Goal: Transaction & Acquisition: Purchase product/service

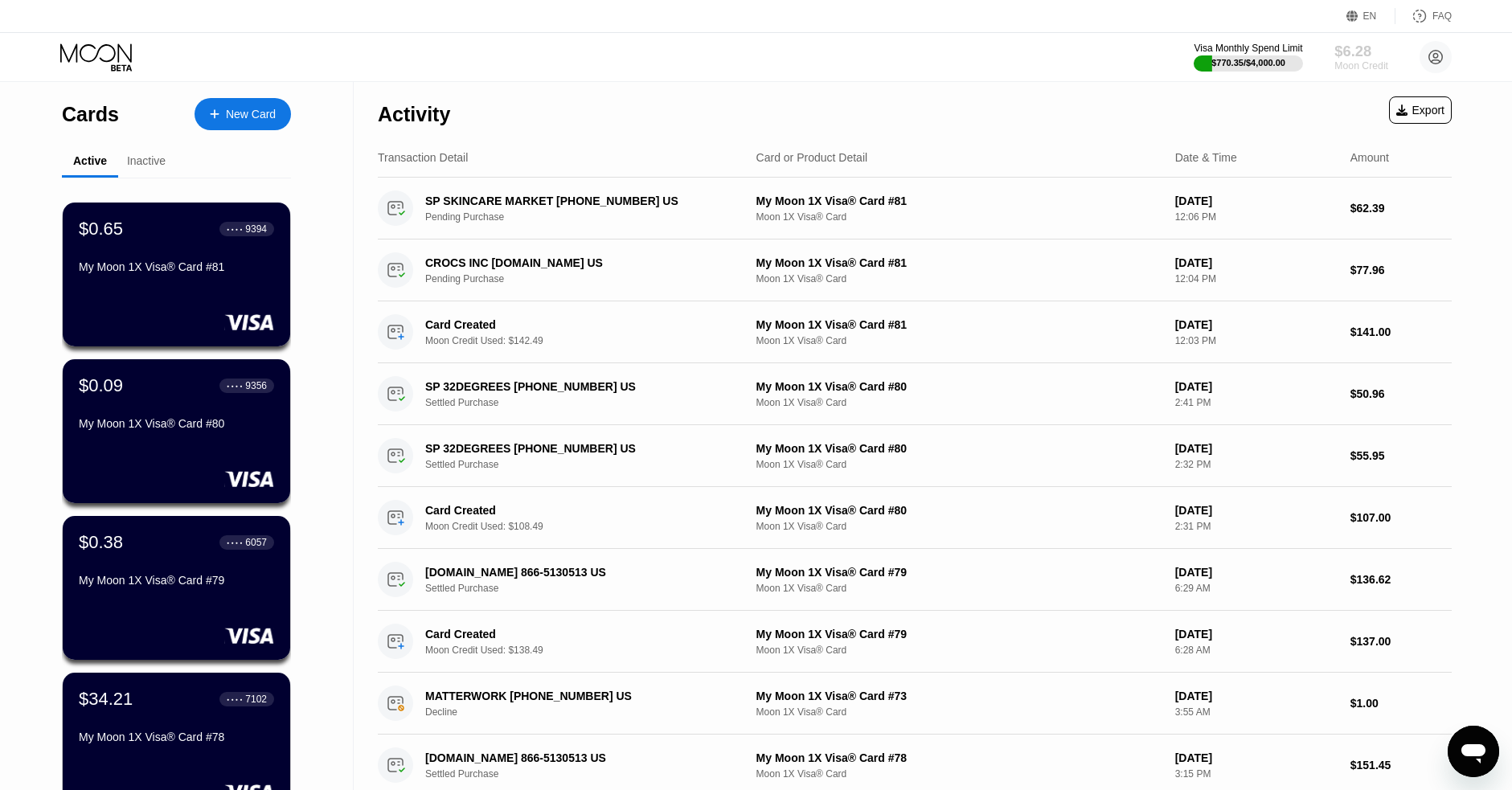
click at [1353, 56] on div "$6.28" at bounding box center [1361, 51] width 54 height 17
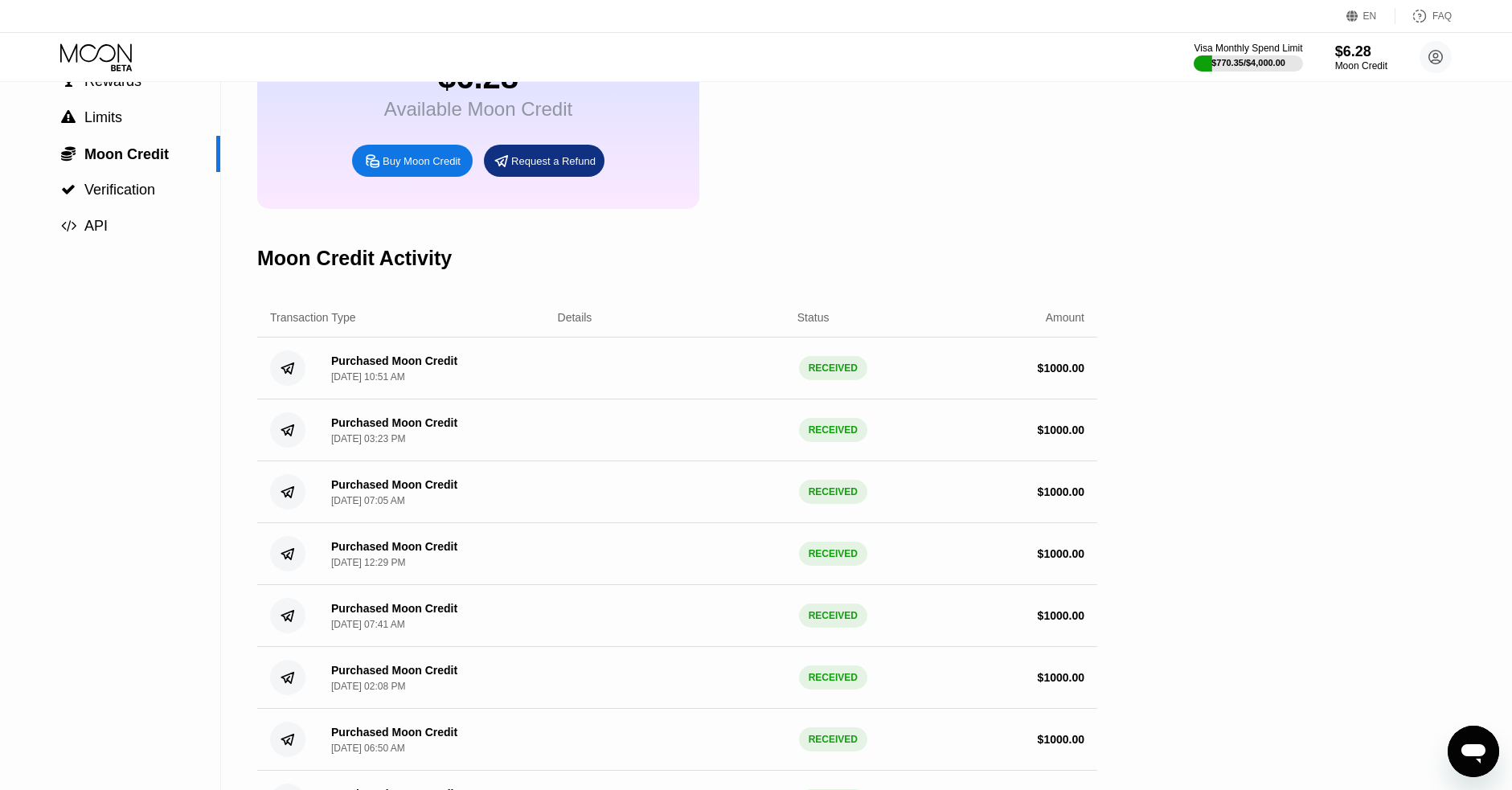
scroll to position [135, 0]
click at [1363, 55] on div "$6.28" at bounding box center [1361, 51] width 54 height 17
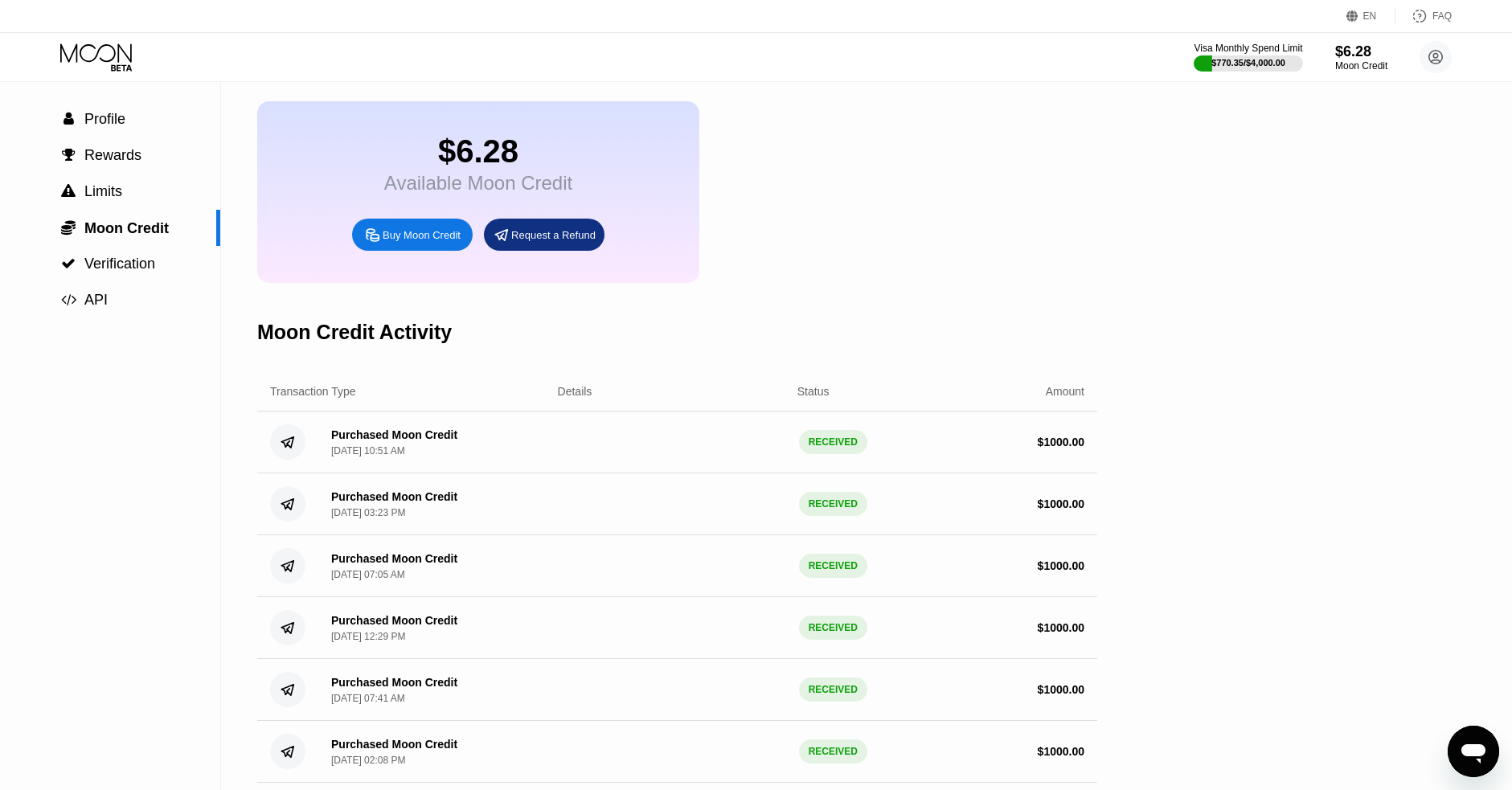
scroll to position [0, 0]
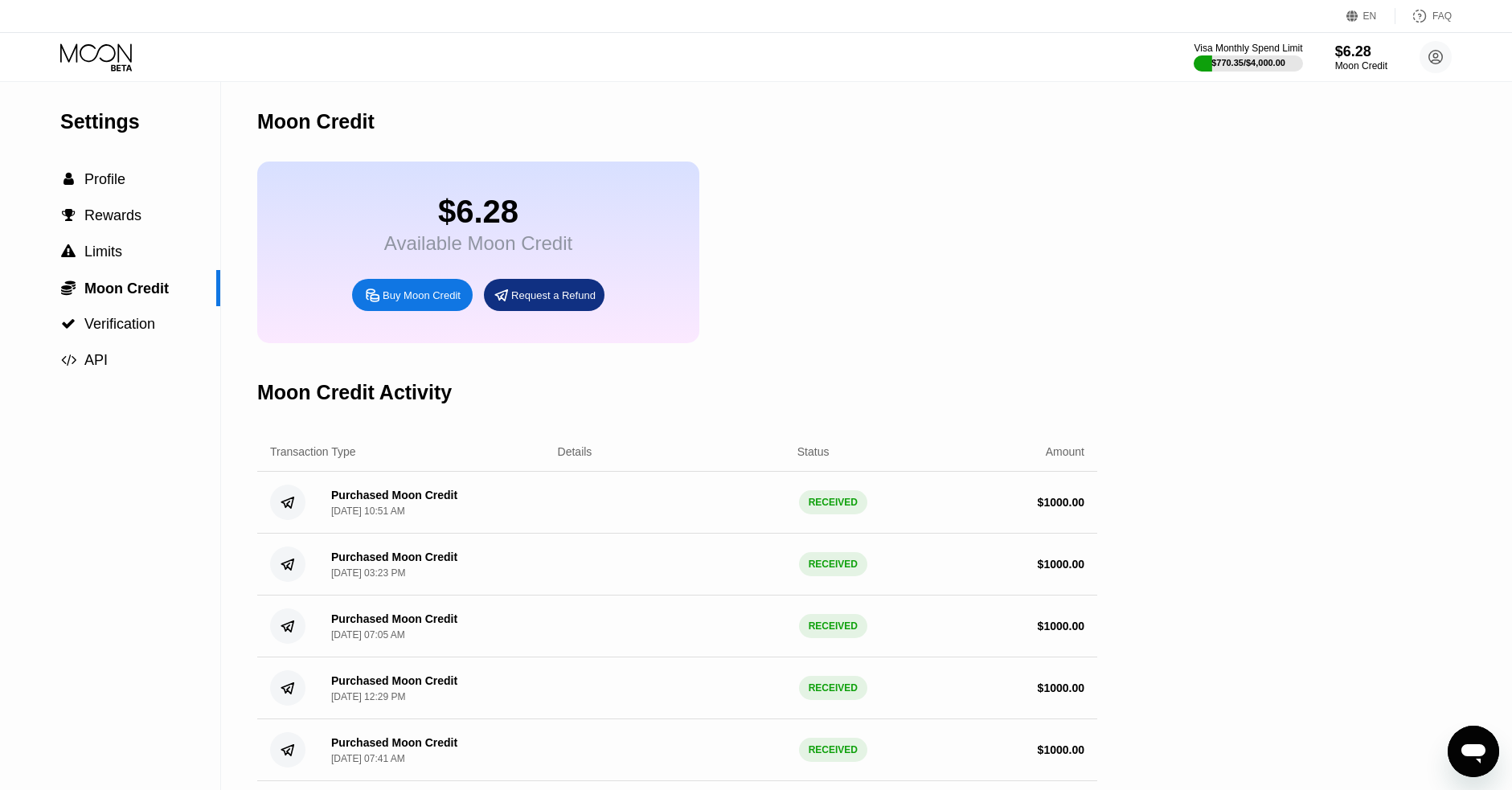
click at [414, 298] on div "Buy Moon Credit" at bounding box center [421, 295] width 77 height 13
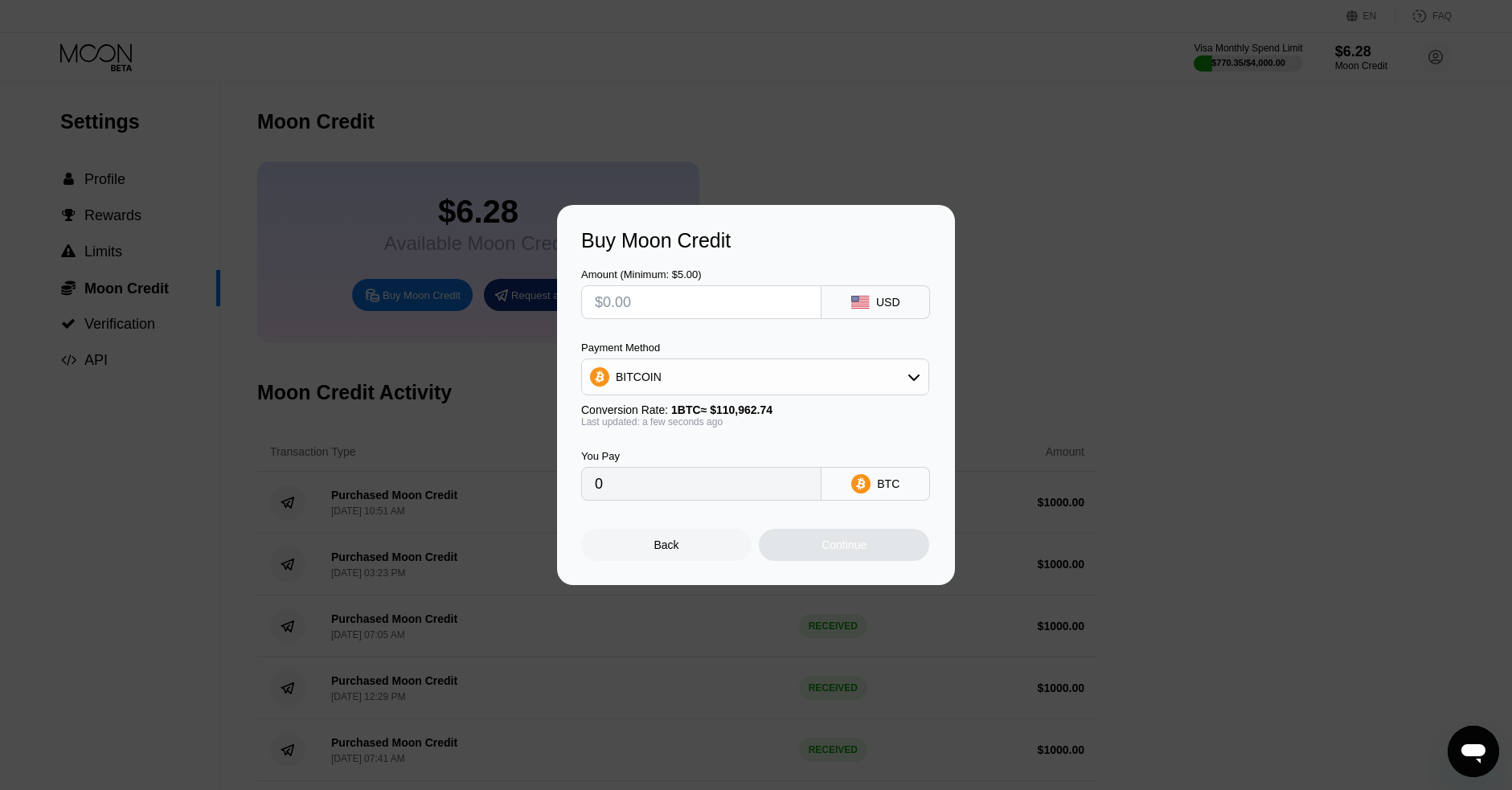
click at [699, 301] on input "text" at bounding box center [700, 302] width 213 height 32
type input "$5"
type input "0.00004507"
type input "$53"
type input "0.00047764"
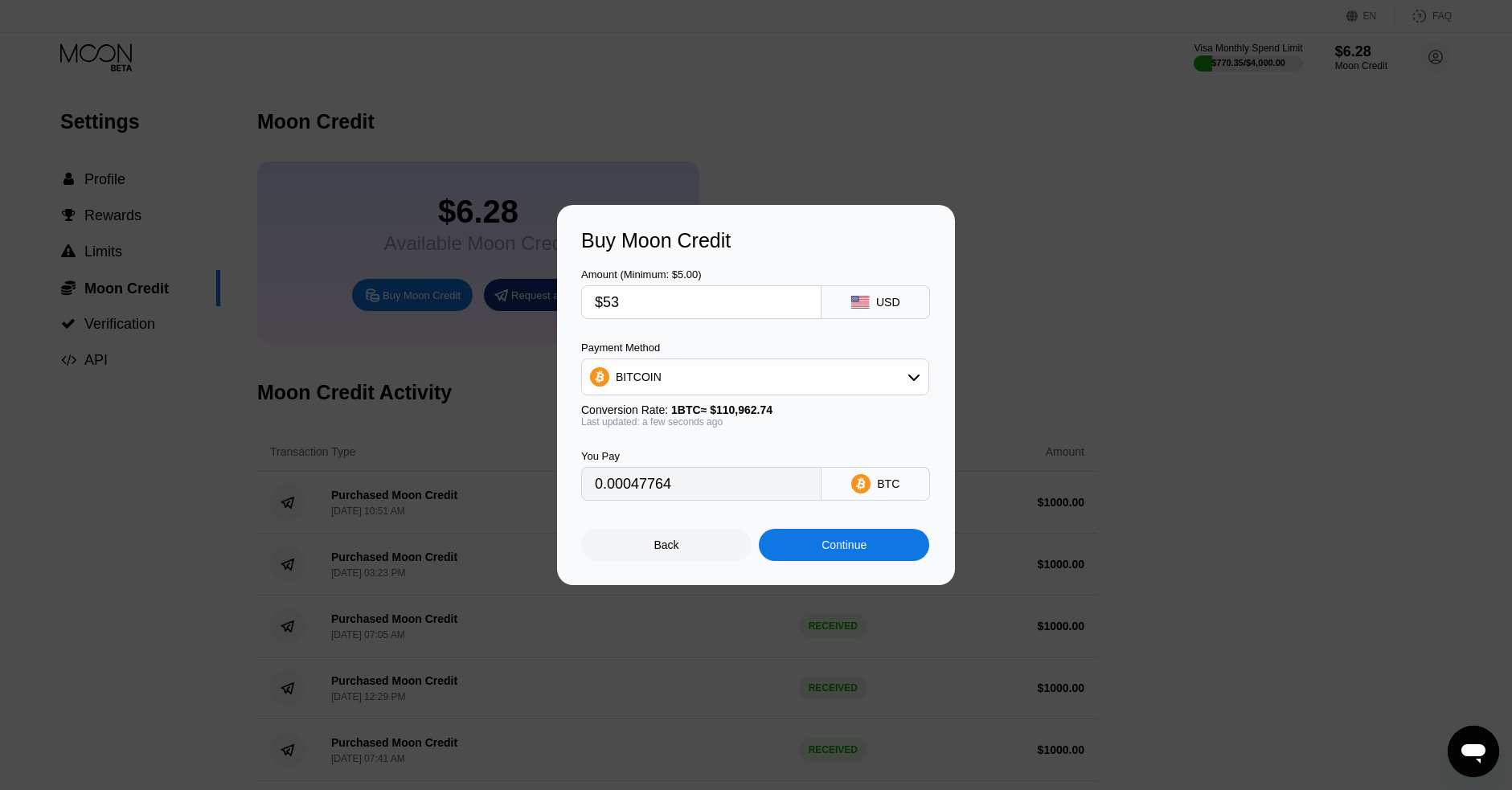
type input "$530"
type input "0.00477638"
type input "$530"
click at [724, 379] on div "BITCOIN" at bounding box center [755, 377] width 347 height 32
click at [677, 457] on span "USDT on TRON" at bounding box center [661, 456] width 81 height 13
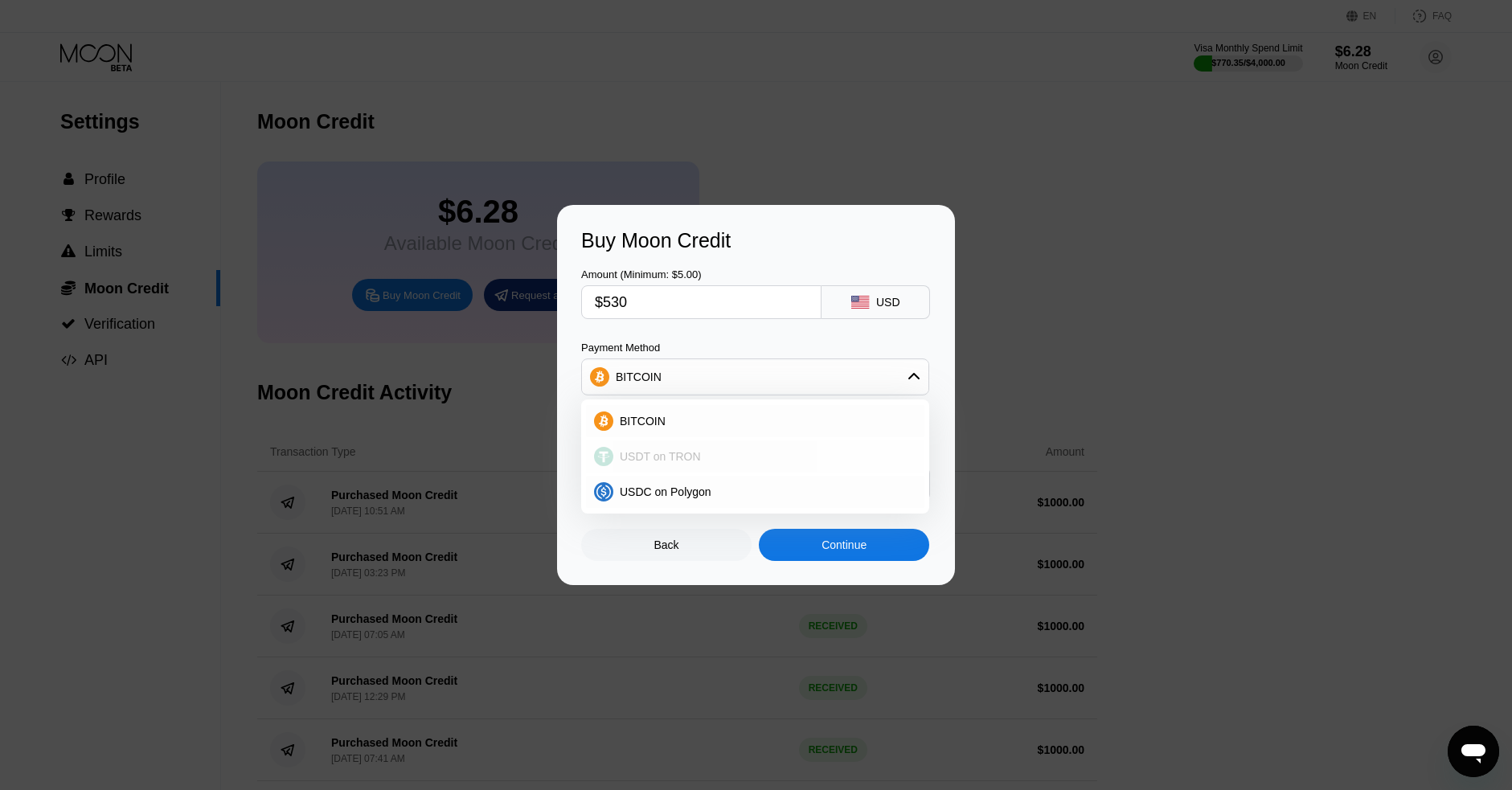
type input "535.35"
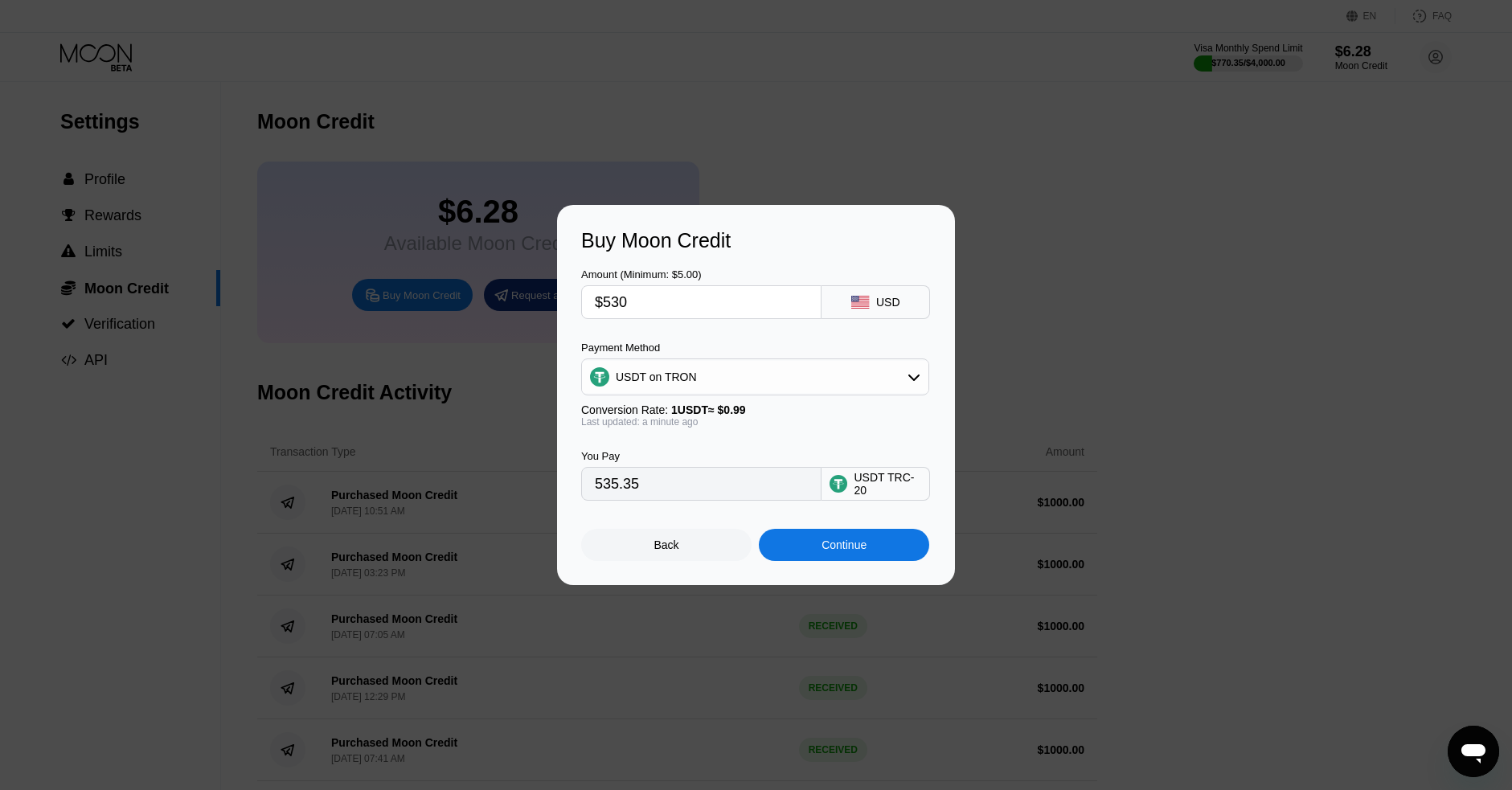
click at [652, 302] on input "$530" at bounding box center [700, 302] width 213 height 32
type input "$53"
type input "53.54"
type input "$5"
type input "5.05"
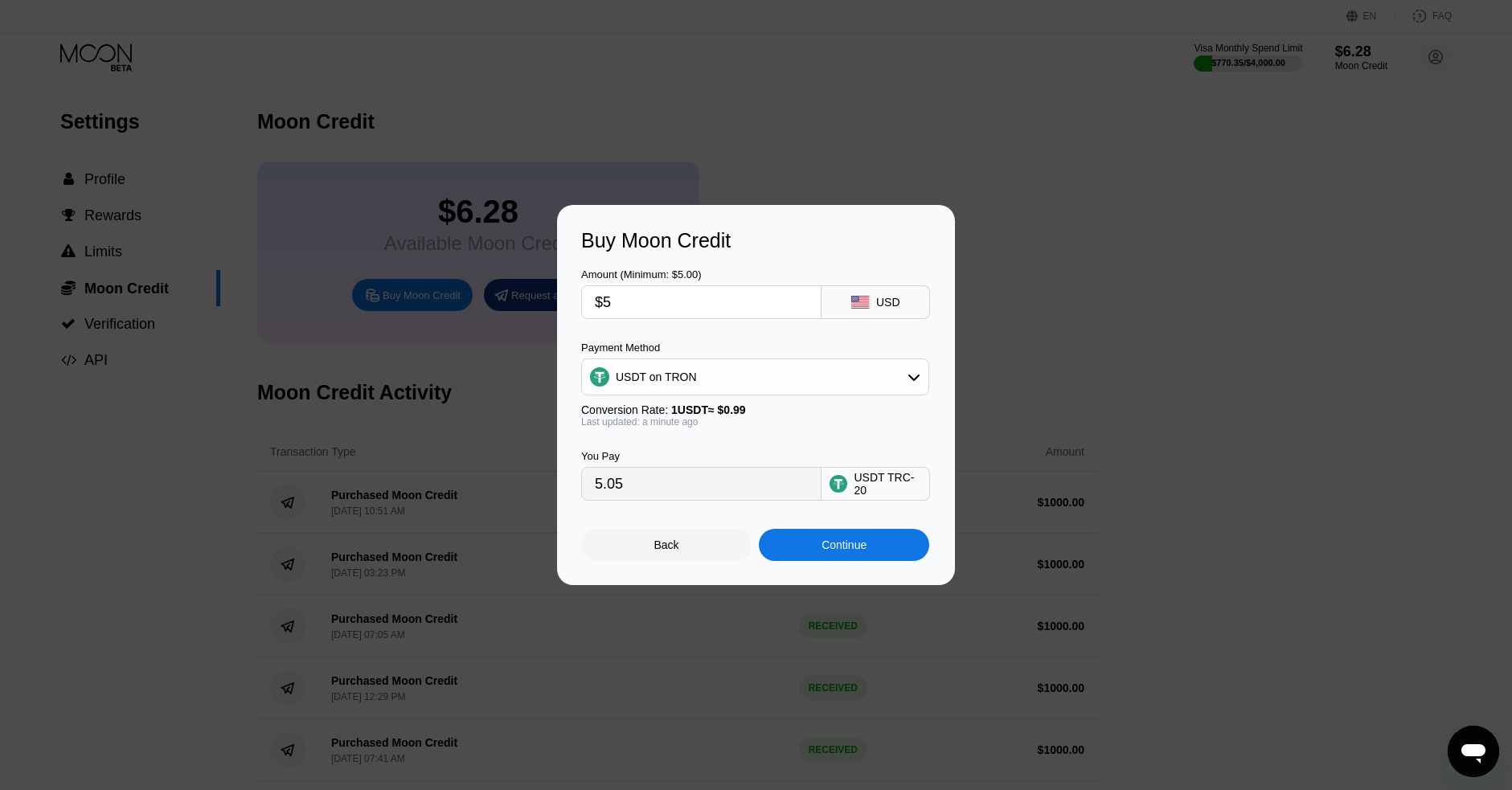
type input "$52"
type input "52.53"
type input "$525"
type input "530.30"
type input "$52"
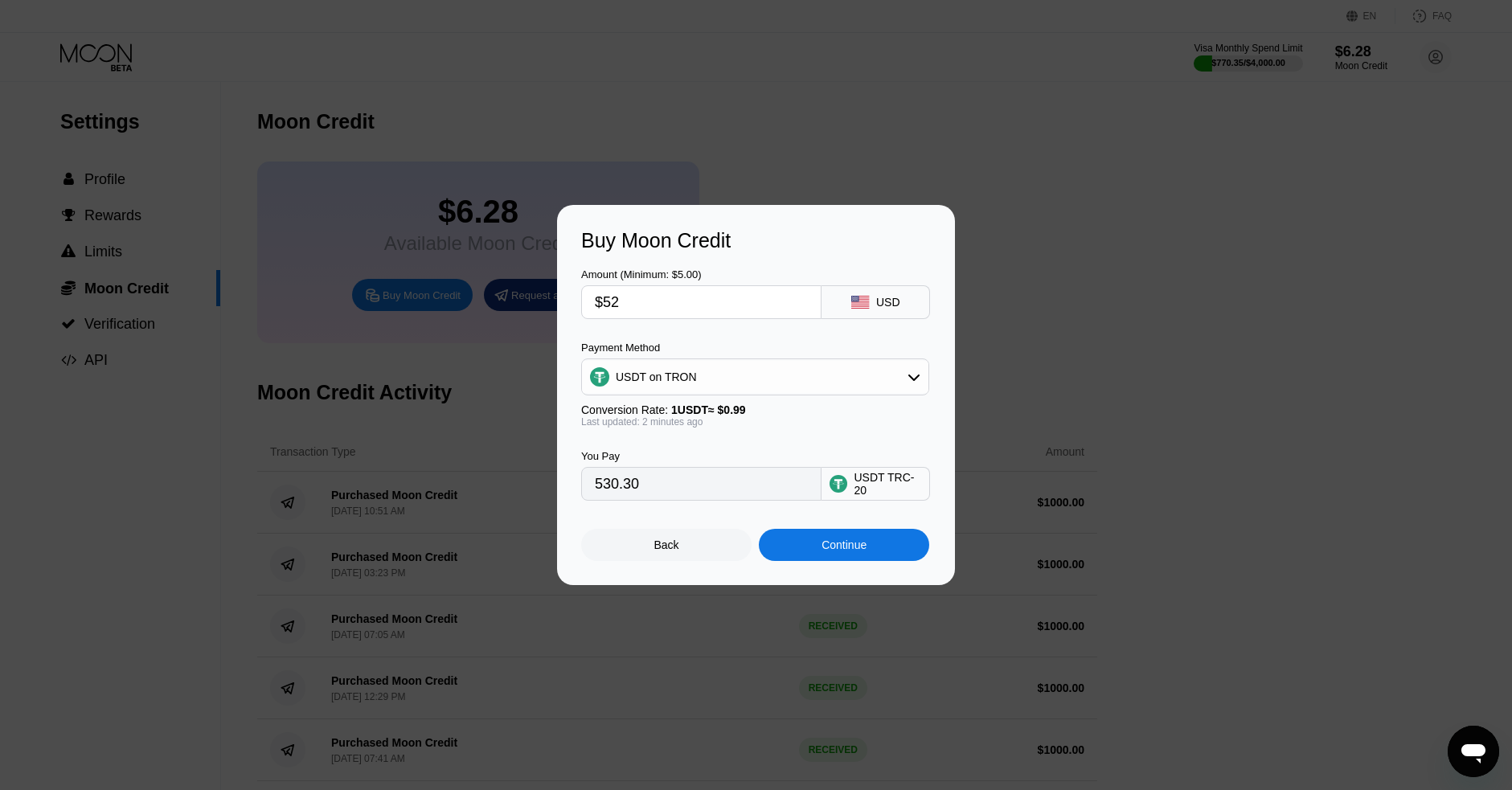
type input "52.53"
type input "$528"
type input "533.33"
type input "$528"
click at [841, 544] on div "Continue" at bounding box center [844, 545] width 45 height 13
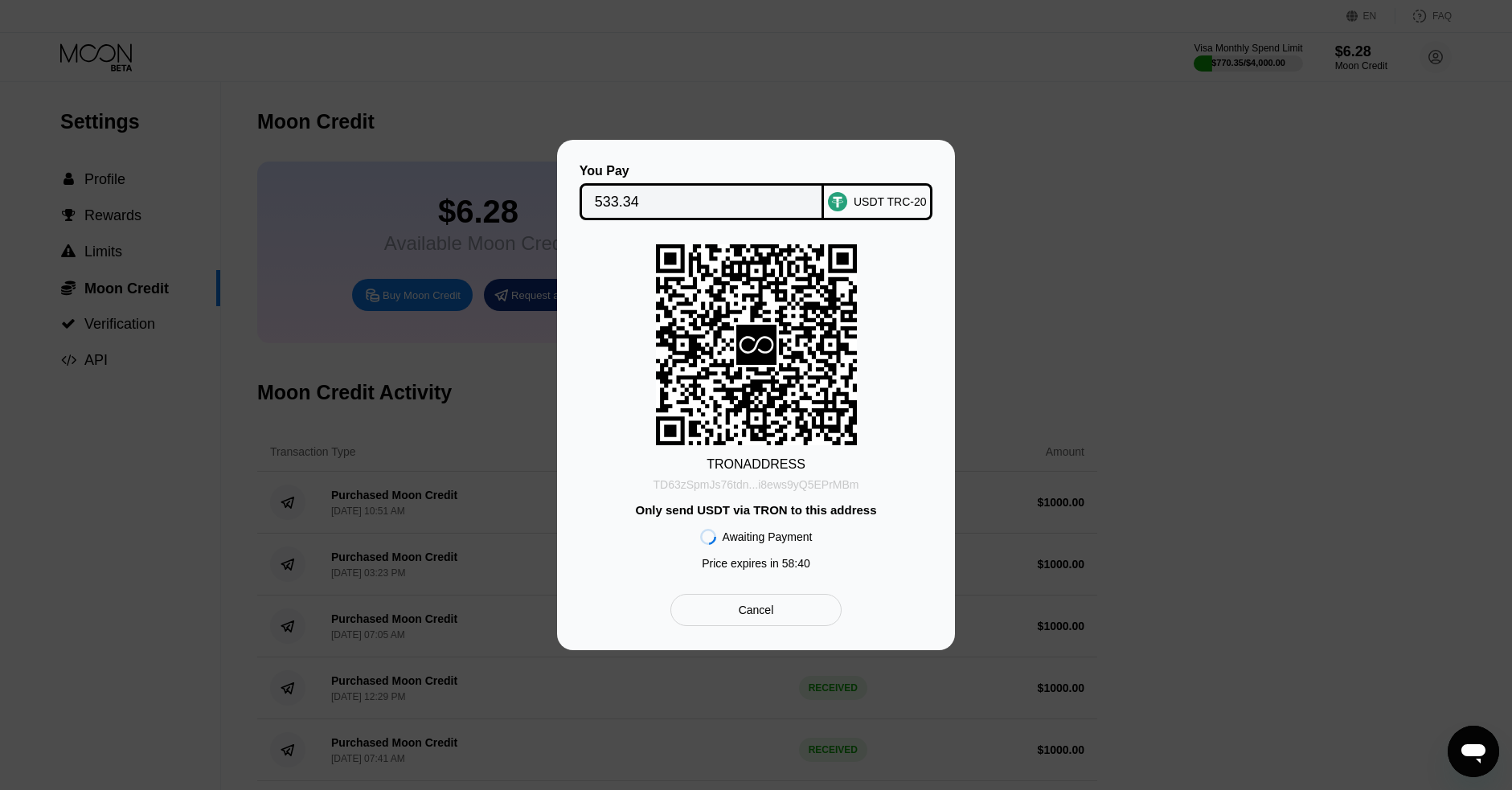
click at [806, 483] on div "TD63zSpmJs76tdn...i8ews9yQ5EPrMBm" at bounding box center [756, 485] width 206 height 13
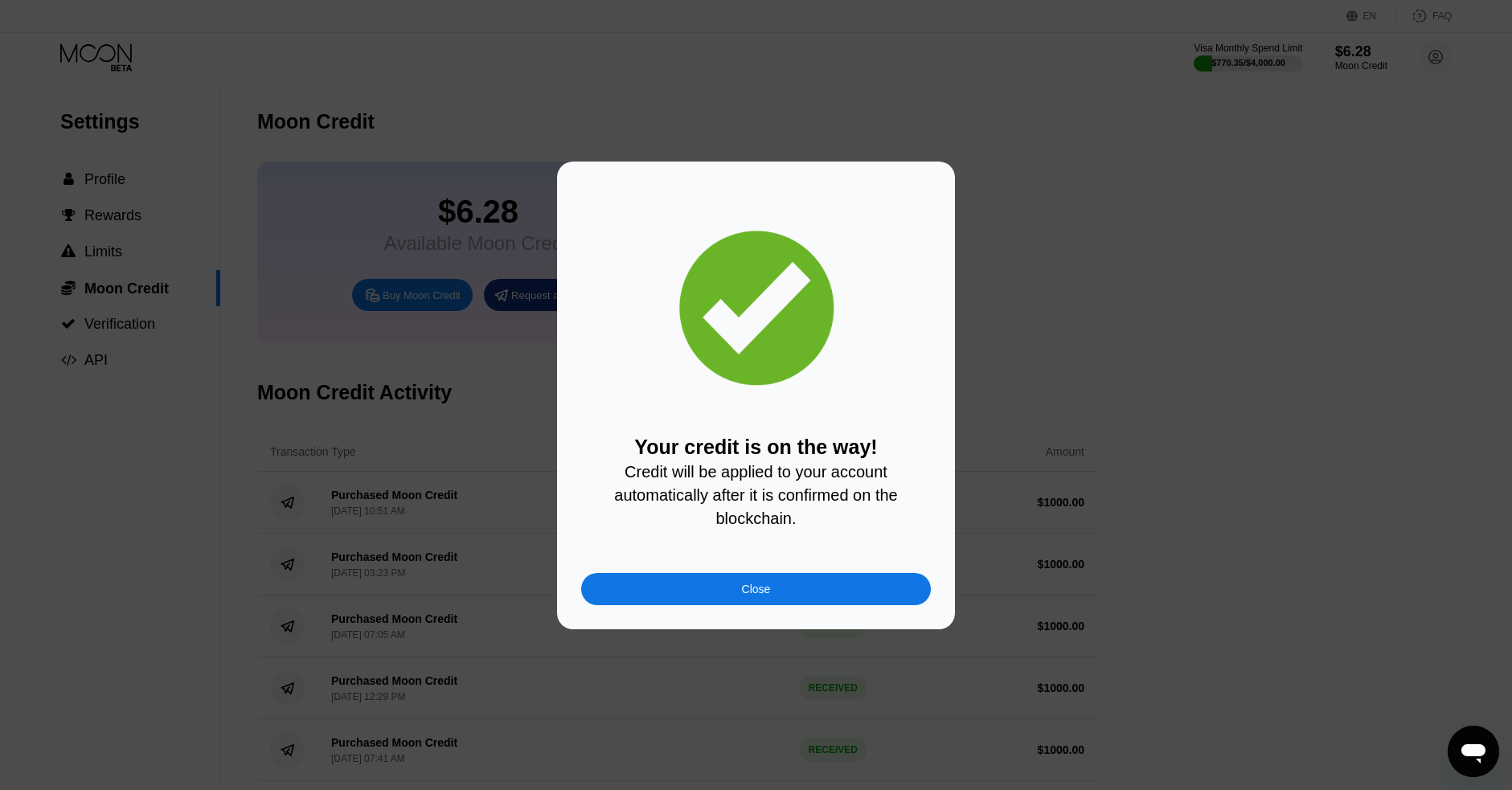
drag, startPoint x: 753, startPoint y: 592, endPoint x: 1022, endPoint y: 283, distance: 409.7
click at [753, 592] on div "Close" at bounding box center [756, 590] width 29 height 13
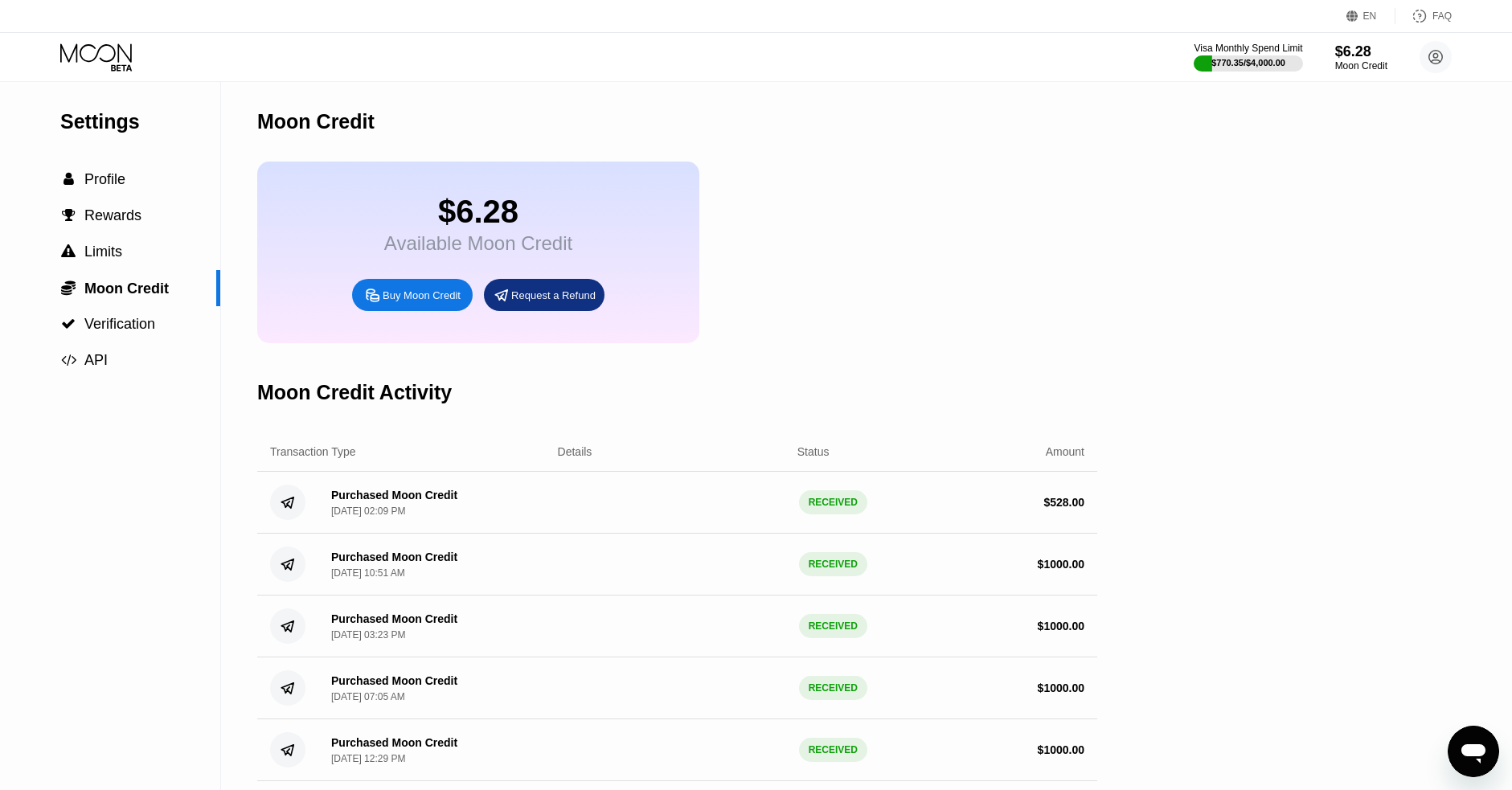
click at [94, 59] on icon at bounding box center [97, 58] width 75 height 28
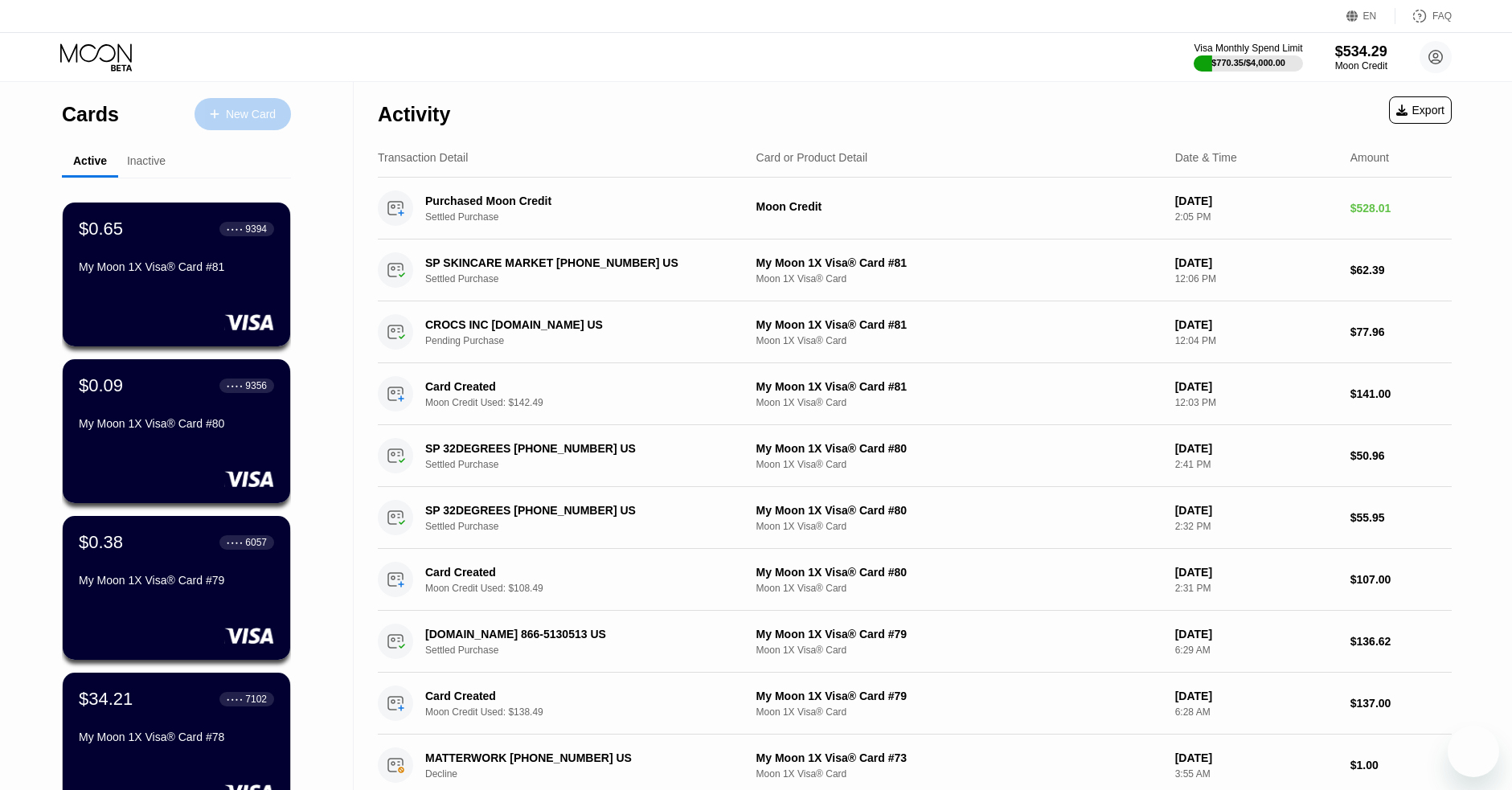
click at [260, 112] on div "New Card" at bounding box center [250, 114] width 50 height 13
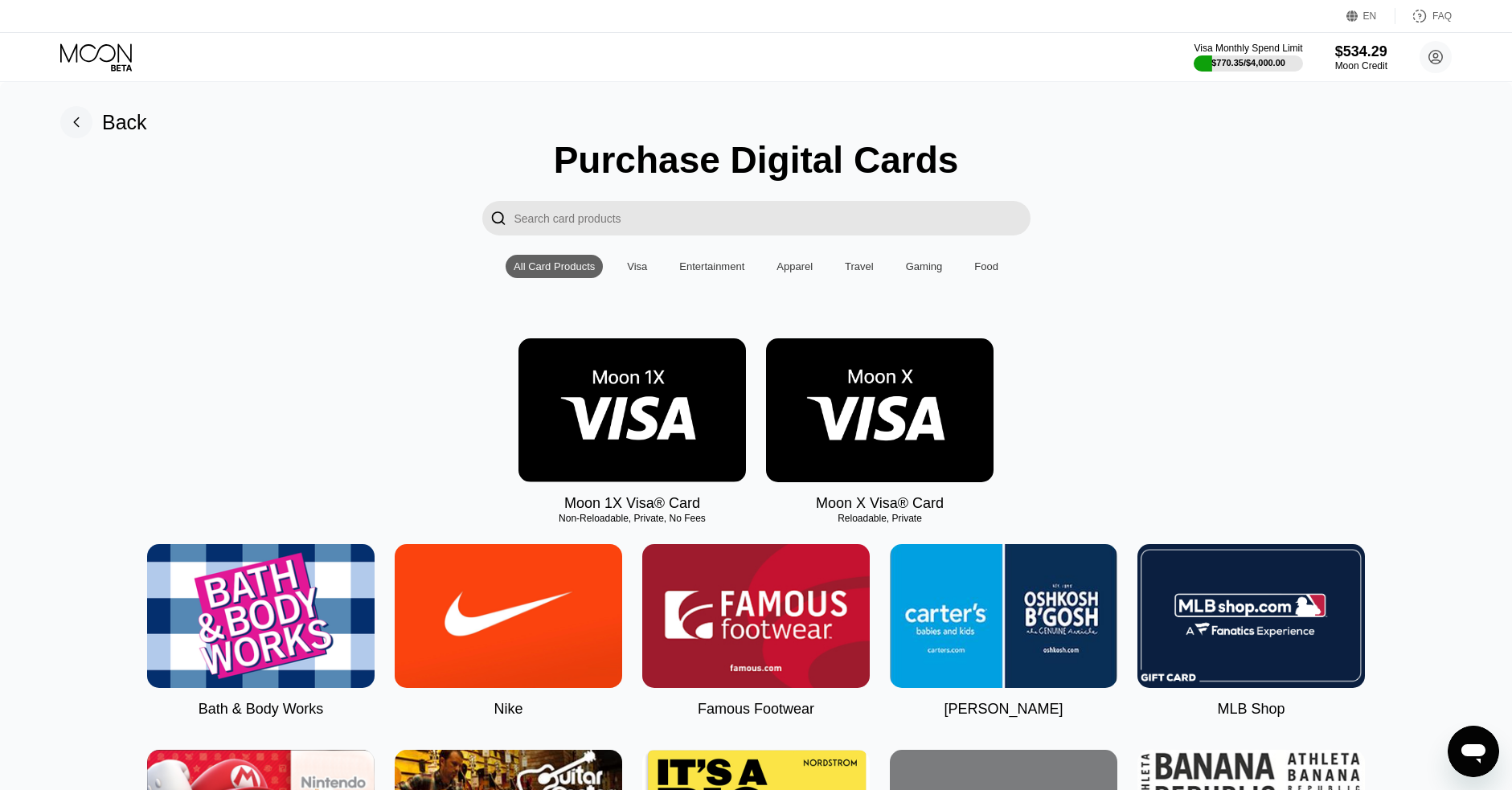
click at [633, 417] on img at bounding box center [632, 410] width 228 height 144
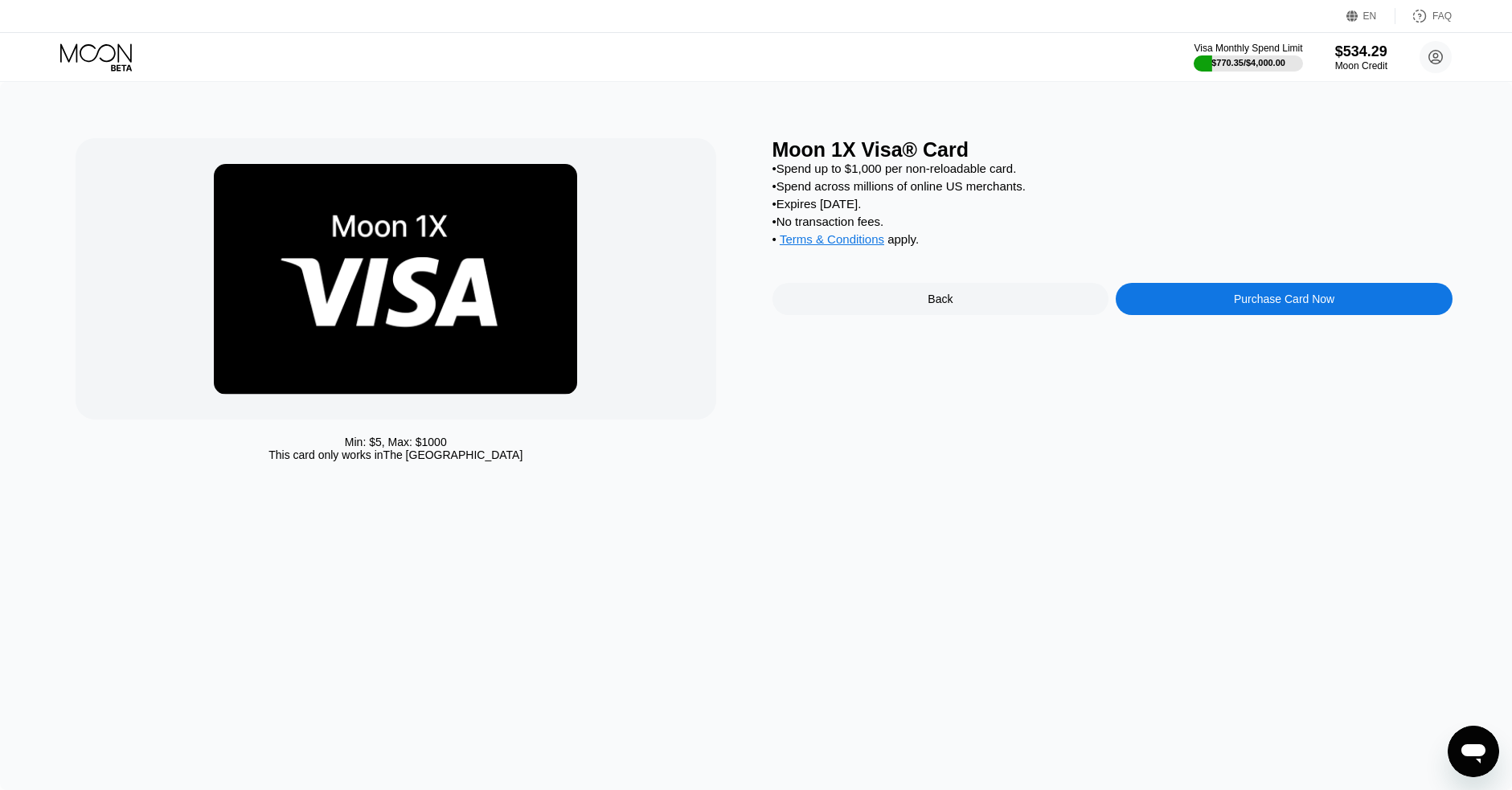
click at [1267, 301] on div "Purchase Card Now" at bounding box center [1283, 300] width 100 height 13
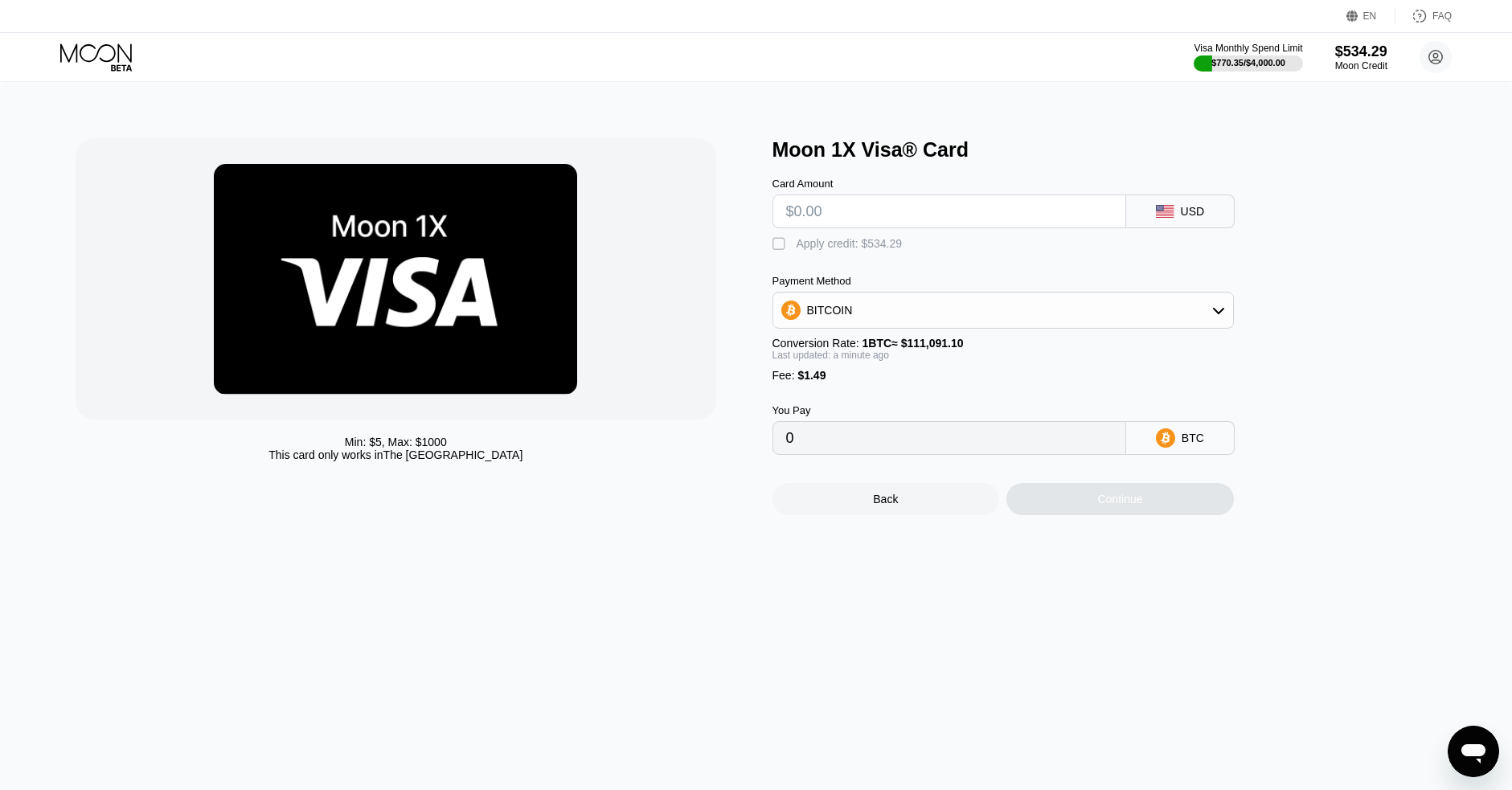
click at [874, 213] on input "text" at bounding box center [949, 212] width 326 height 32
type input "$5"
type input "0.00005843"
type input "$53"
type input "0.00049050"
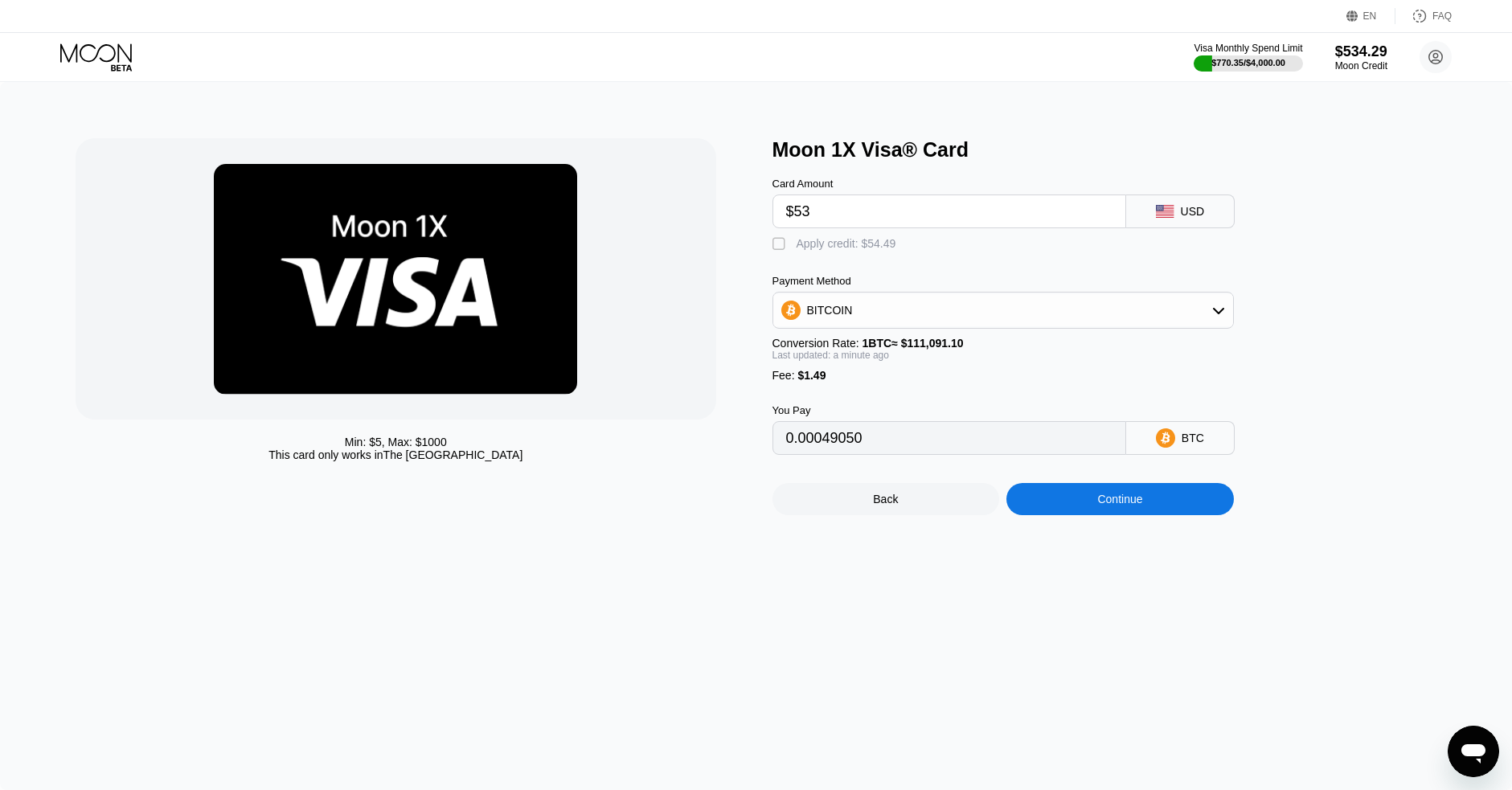
type input "$530"
type input "0.00478428"
type input "$530"
click at [777, 244] on div "" at bounding box center [780, 244] width 16 height 16
type input "0"
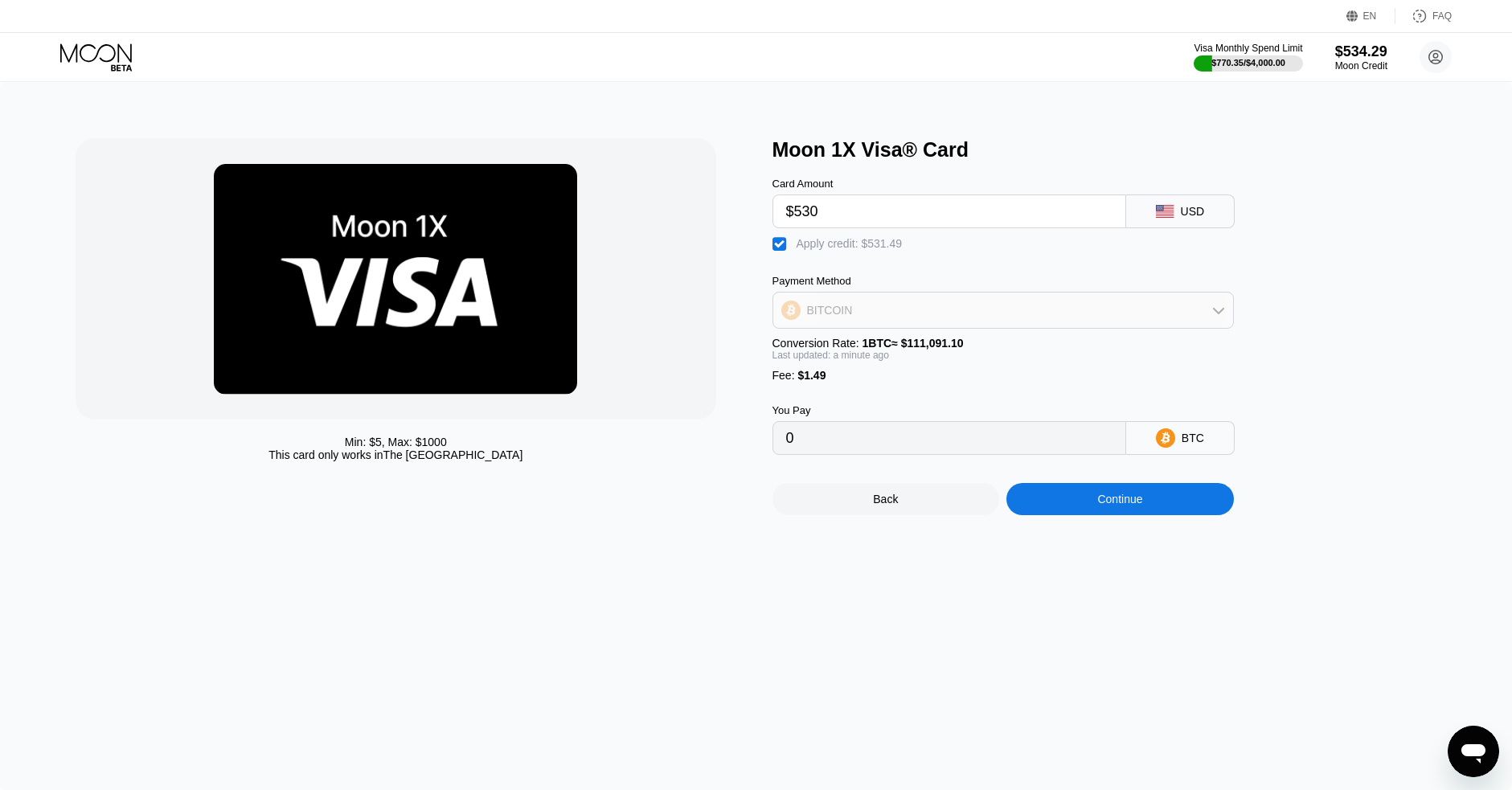
click at [1211, 309] on div "BITCOIN" at bounding box center [1003, 310] width 459 height 32
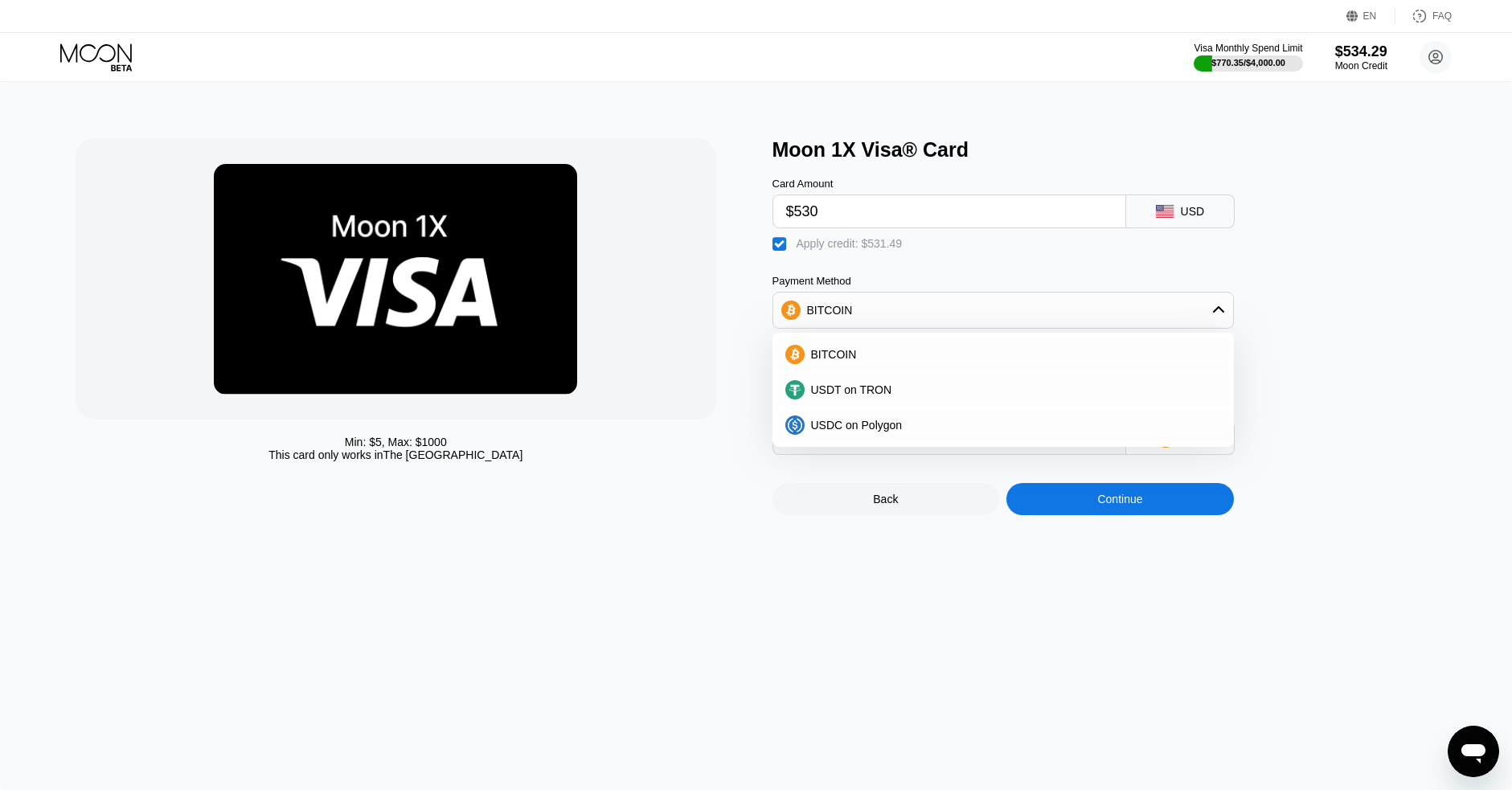
click at [1311, 255] on div "Moon 1X Visa® Card Card Amount $530 USD  Apply credit: $531.49 Payment Method …" at bounding box center [1111, 326] width 679 height 377
click at [1123, 500] on div "Continue" at bounding box center [1120, 499] width 45 height 13
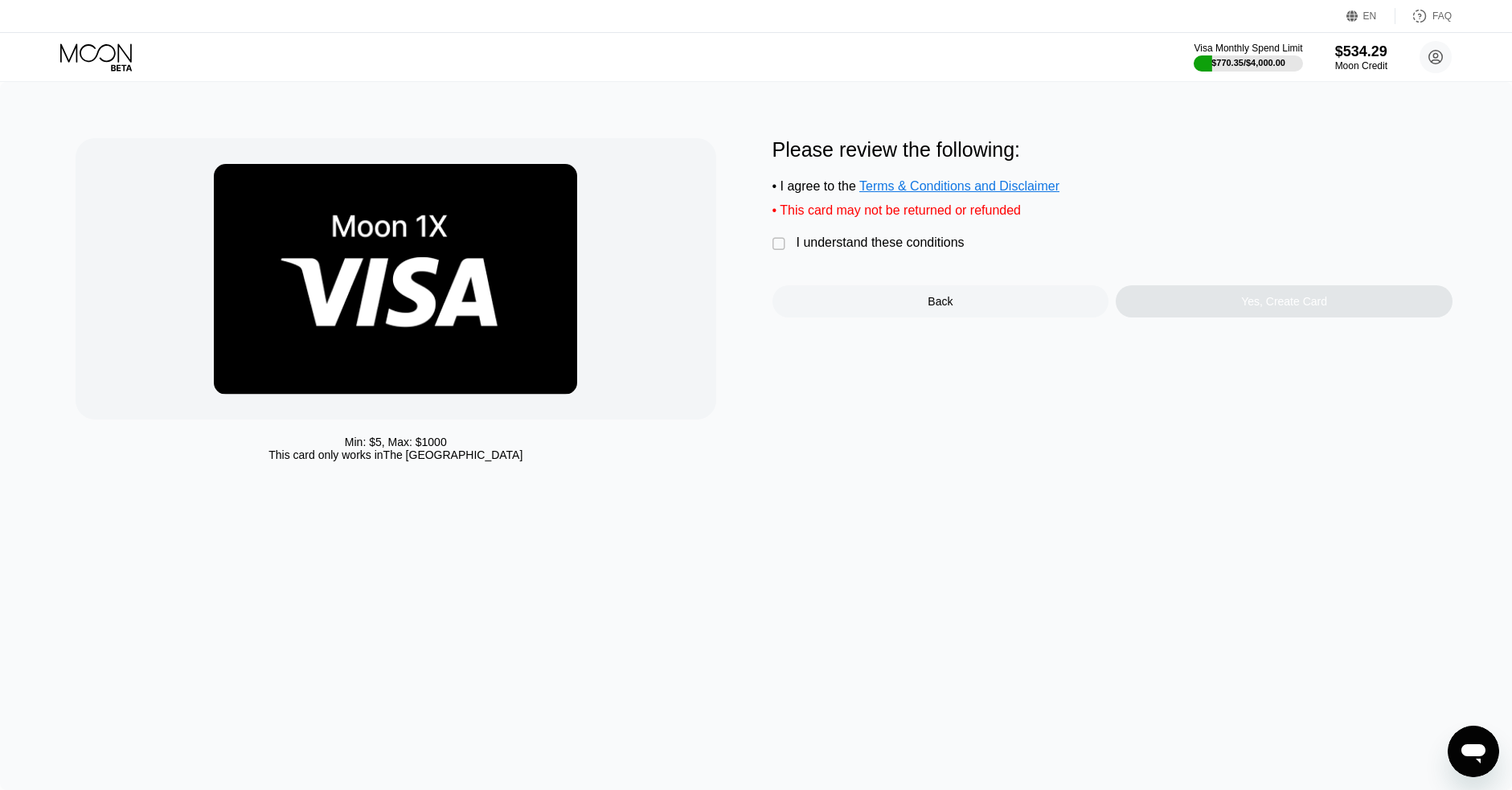
click at [777, 243] on div "" at bounding box center [780, 244] width 16 height 16
click at [1284, 301] on div "Yes, Create Card" at bounding box center [1283, 301] width 86 height 13
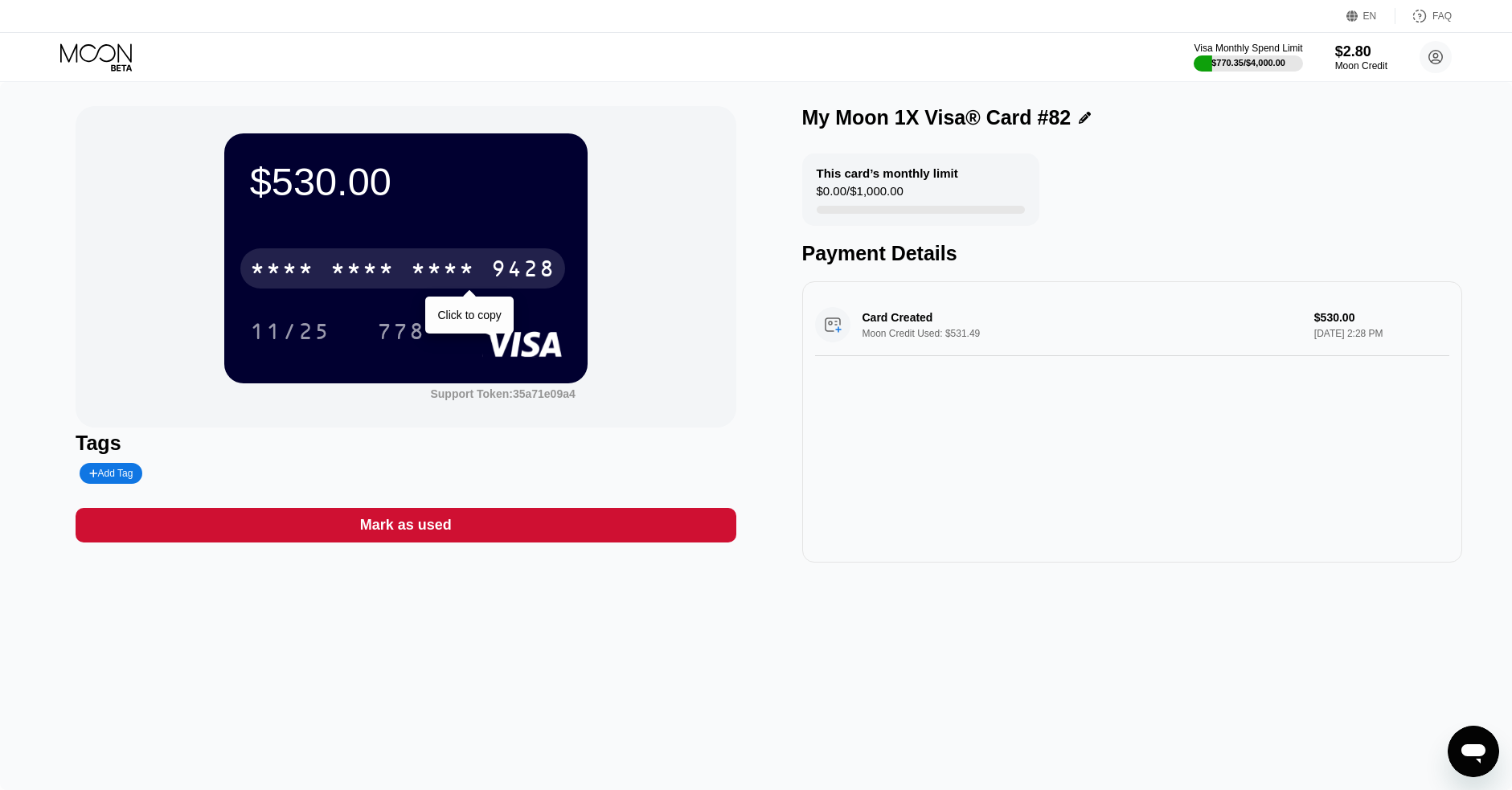
click at [517, 266] on div "9428" at bounding box center [524, 270] width 64 height 26
